Goal: Task Accomplishment & Management: Manage account settings

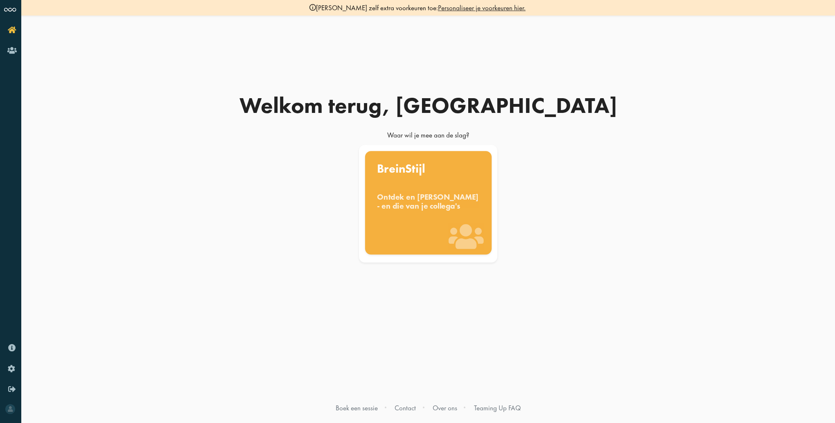
click at [394, 185] on div "BreinStijl Ontdek en benut jouw denkstijl - en die van je collega's" at bounding box center [428, 203] width 126 height 104
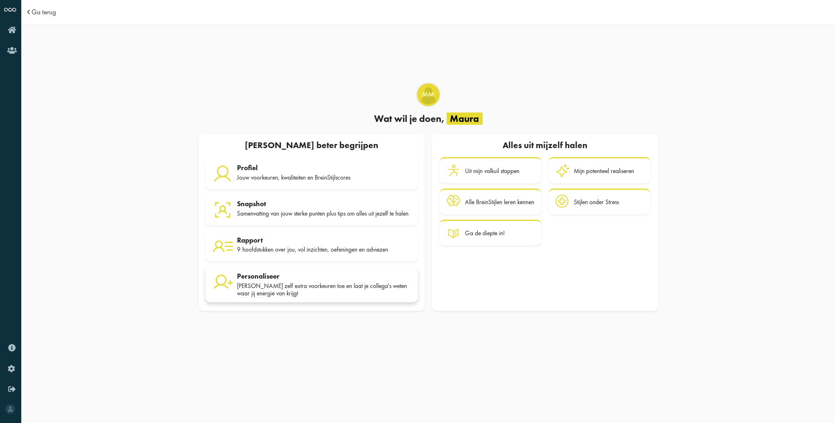
click at [314, 287] on div "[PERSON_NAME] zelf extra voorkeuren toe en laat je collega's weten waar jij ene…" at bounding box center [324, 289] width 174 height 15
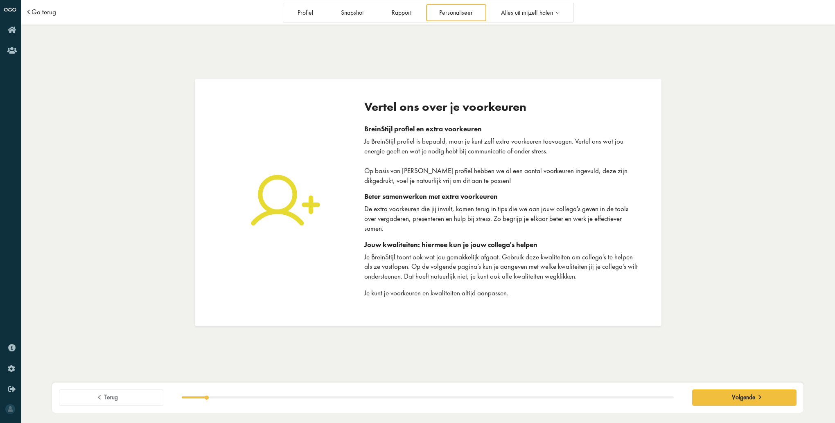
click at [34, 11] on span "Ga terug" at bounding box center [44, 12] width 25 height 7
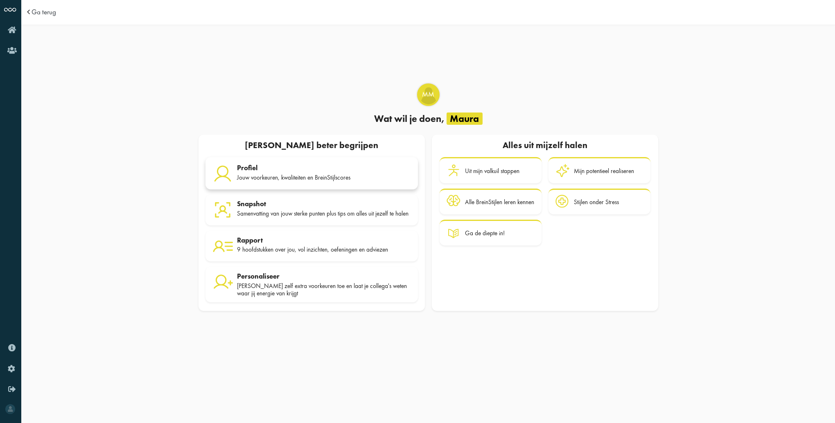
click at [249, 171] on div "Profiel Jouw voorkeuren, kwaliteiten en BreinStijlscores" at bounding box center [324, 174] width 174 height 20
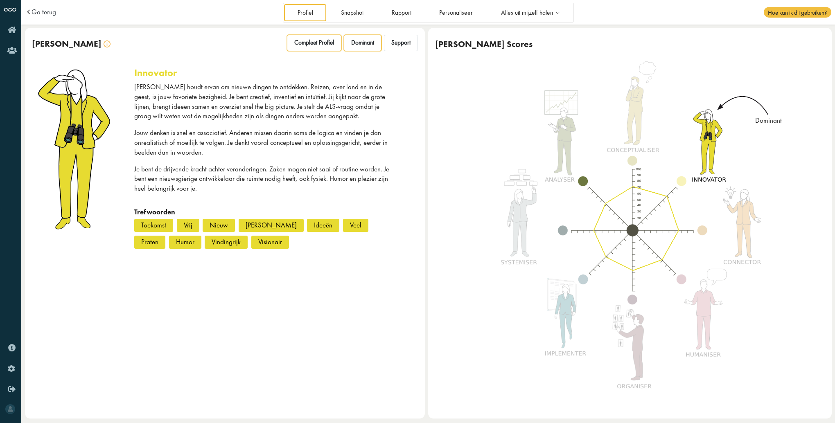
click at [335, 41] on div "Compleet Profiel" at bounding box center [314, 43] width 54 height 16
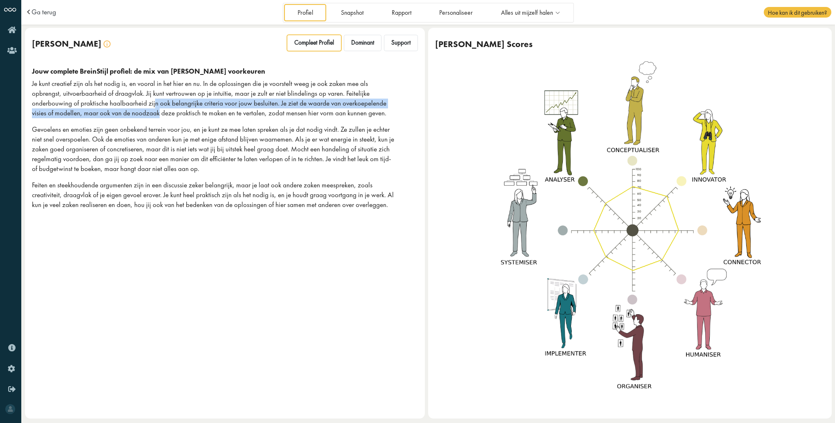
click at [106, 108] on p "Je kunt creatief zijn als het nodig is, en vooral in het hier en nu. In de oplo…" at bounding box center [214, 98] width 365 height 39
